Goal: Information Seeking & Learning: Learn about a topic

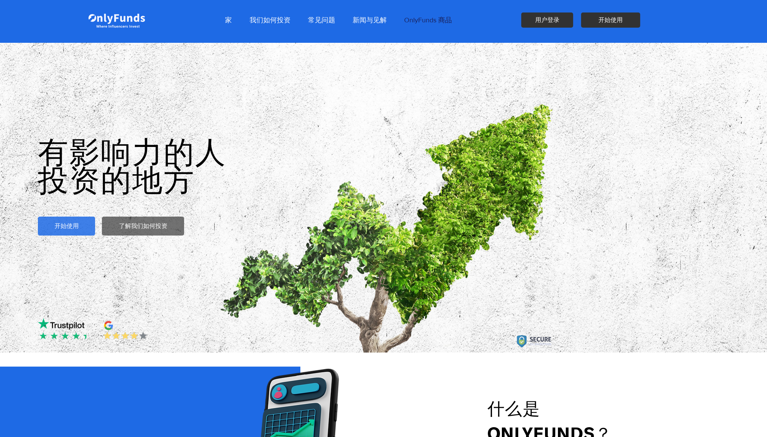
click at [416, 23] on p "OnlyFunds 商品" at bounding box center [428, 20] width 55 height 19
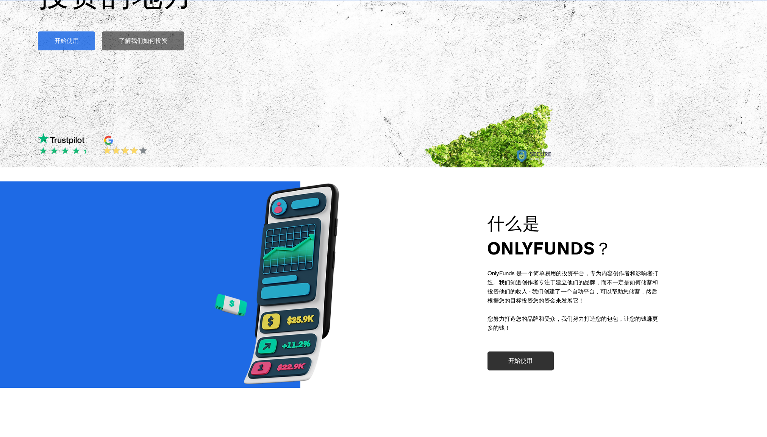
scroll to position [189, 0]
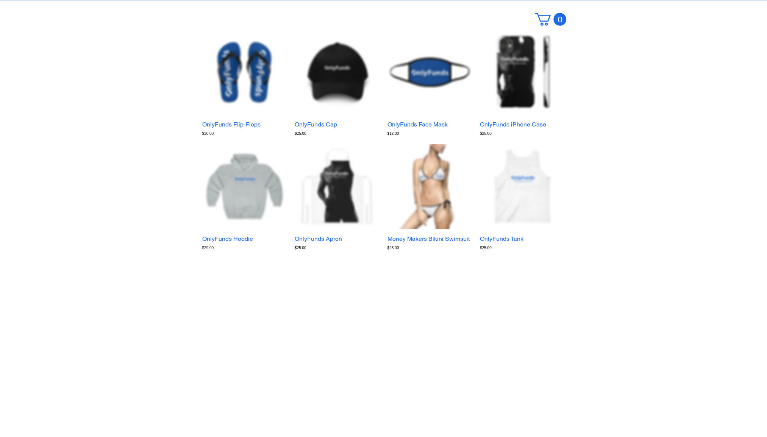
drag, startPoint x: 511, startPoint y: 268, endPoint x: 646, endPoint y: 304, distance: 139.5
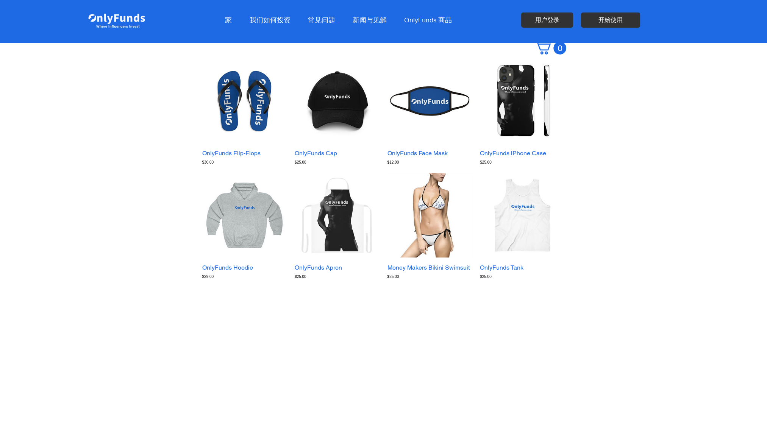
scroll to position [0, 0]
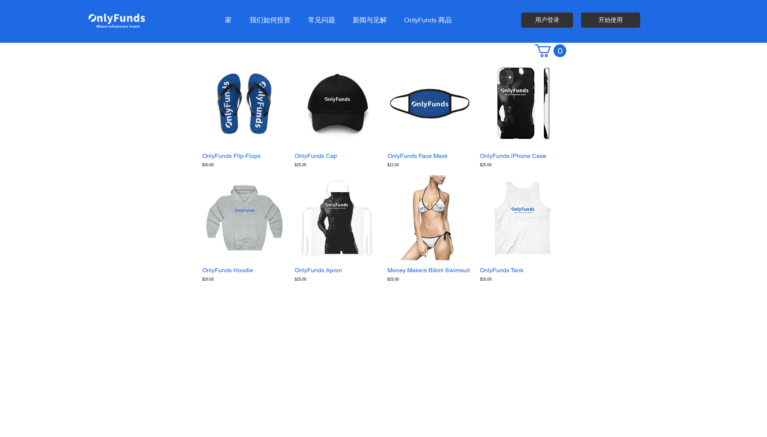
copy span "s 是一个简单易用的投资平台，专为内容创作者和影响者打造。我们知道创作者专注于建立他们的品牌，而不一定是如何储蓄和投资他们的收入 - 我们创建了一个自动平台，…"
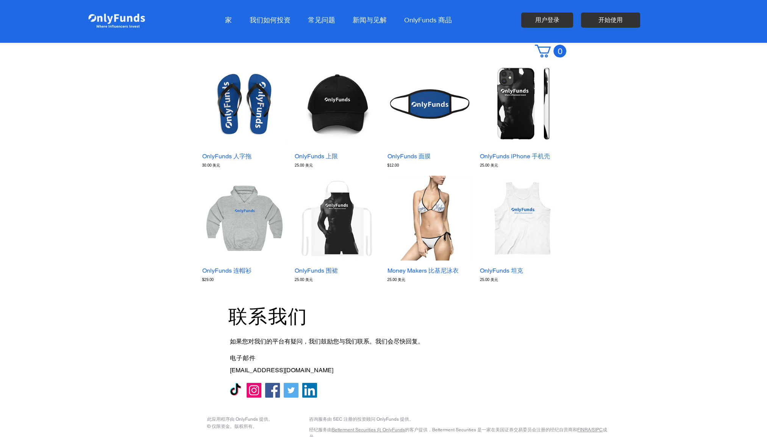
click at [29, 136] on div "main content" at bounding box center [383, 164] width 767 height 244
click at [229, 17] on p "家" at bounding box center [228, 20] width 14 height 19
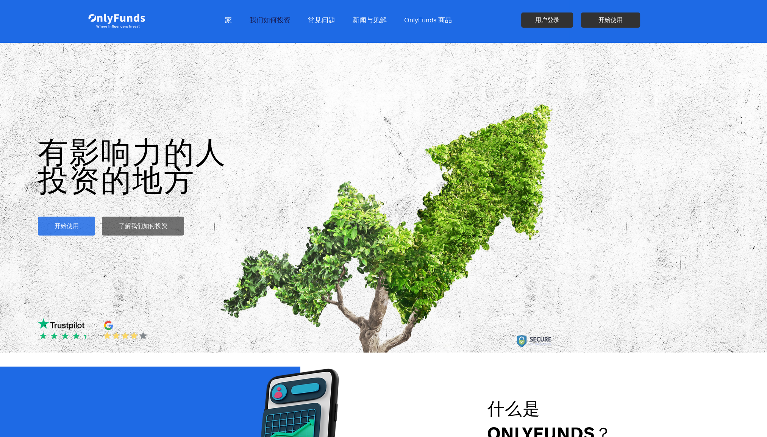
click at [270, 23] on p "我们如何投资" at bounding box center [270, 20] width 49 height 19
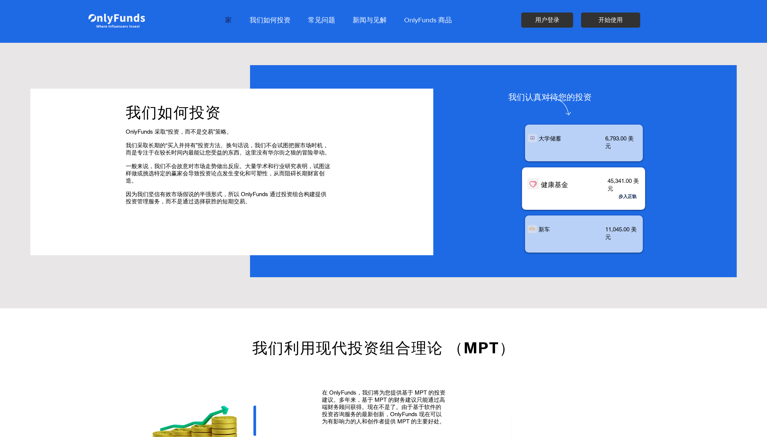
click at [227, 22] on p "家" at bounding box center [228, 20] width 14 height 19
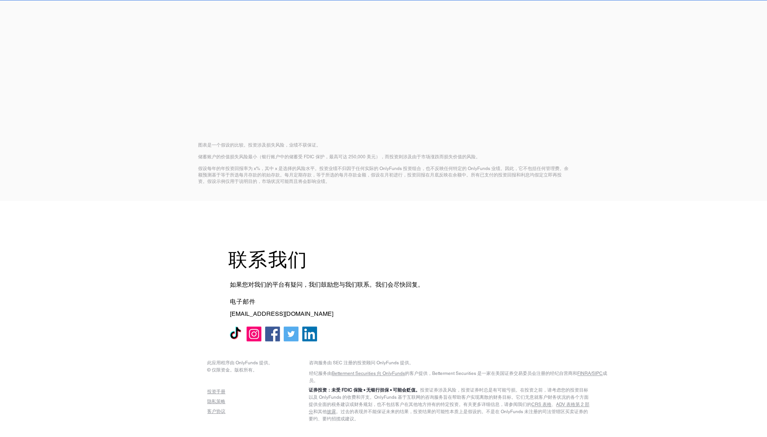
scroll to position [1440, 0]
